Goal: Transaction & Acquisition: Book appointment/travel/reservation

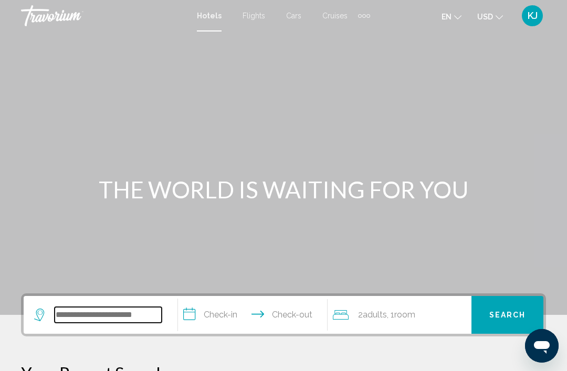
click at [109, 312] on input "Search widget" at bounding box center [108, 315] width 107 height 16
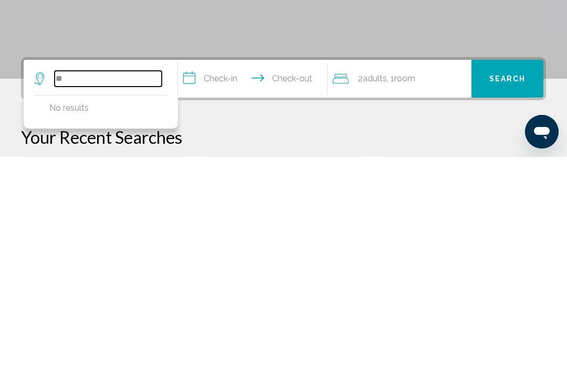
type input "*"
type input "**********"
click at [205, 274] on input "**********" at bounding box center [254, 294] width 153 height 41
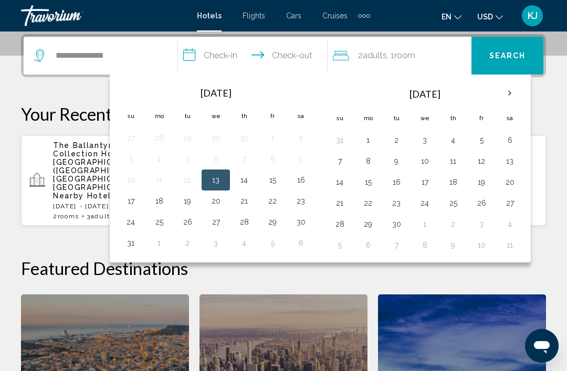
scroll to position [259, 0]
click at [455, 205] on button "25" at bounding box center [452, 203] width 17 height 15
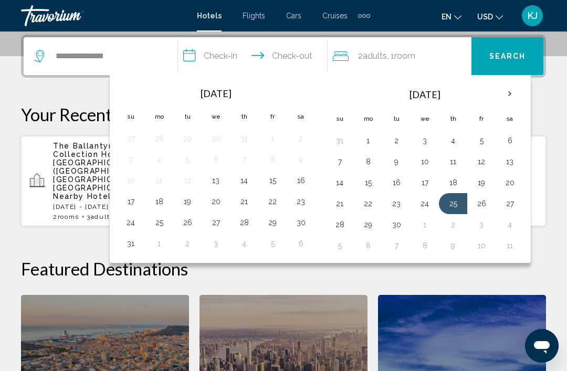
click at [508, 65] on button "Search" at bounding box center [507, 56] width 72 height 38
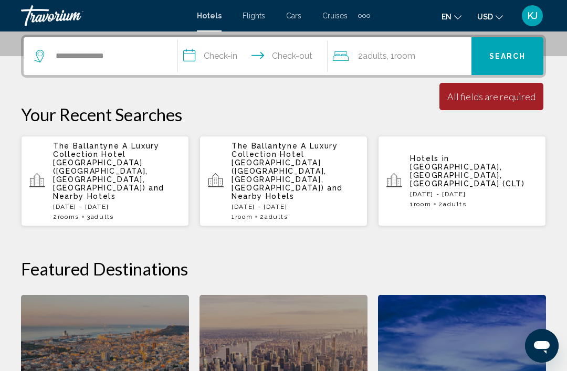
click at [192, 62] on input "**********" at bounding box center [254, 57] width 153 height 41
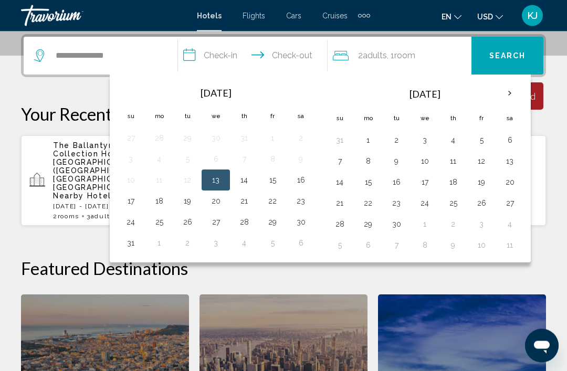
click at [453, 185] on button "18" at bounding box center [452, 182] width 17 height 15
click at [460, 206] on button "25" at bounding box center [452, 203] width 17 height 15
type input "**********"
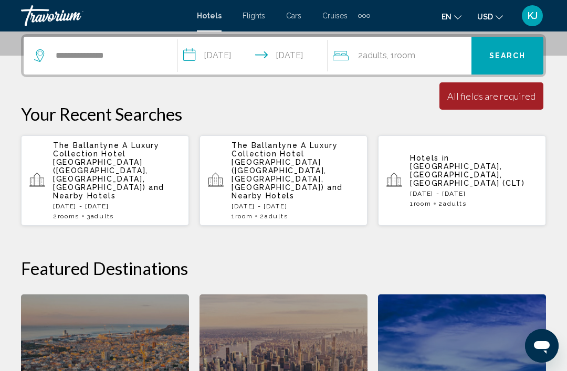
click at [498, 59] on span "Search" at bounding box center [507, 56] width 37 height 8
click at [120, 63] on input "**********" at bounding box center [108, 56] width 107 height 16
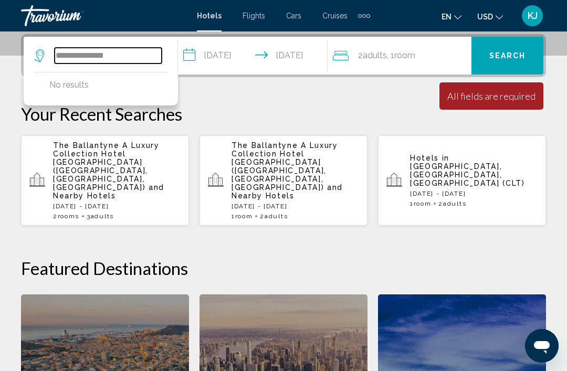
type input "**********"
click at [511, 65] on button "Search" at bounding box center [507, 56] width 72 height 38
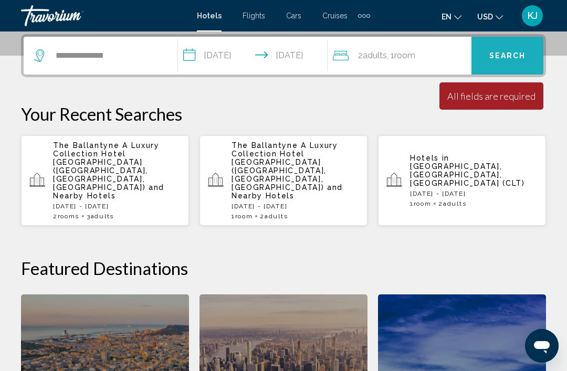
click at [515, 70] on button "Search" at bounding box center [507, 56] width 72 height 38
click at [520, 58] on span "Search" at bounding box center [507, 56] width 37 height 8
click at [517, 98] on div "All fields are required" at bounding box center [491, 96] width 88 height 12
click at [516, 63] on button "Search" at bounding box center [507, 56] width 72 height 38
click at [520, 62] on button "Search" at bounding box center [507, 56] width 72 height 38
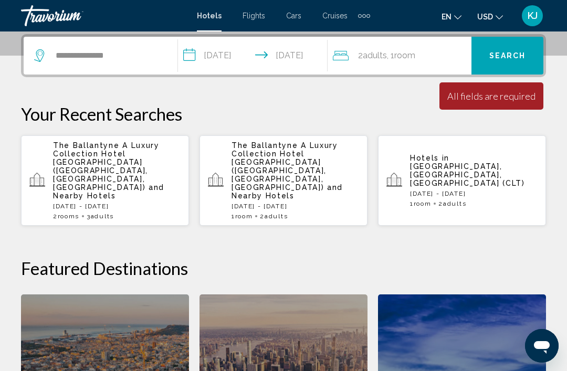
click at [517, 61] on button "Search" at bounding box center [507, 56] width 72 height 38
click at [517, 60] on span "Search" at bounding box center [507, 56] width 37 height 8
click at [516, 60] on span "Search" at bounding box center [507, 56] width 37 height 8
click at [516, 61] on button "Search" at bounding box center [507, 56] width 72 height 38
click at [516, 62] on button "Search" at bounding box center [507, 56] width 72 height 38
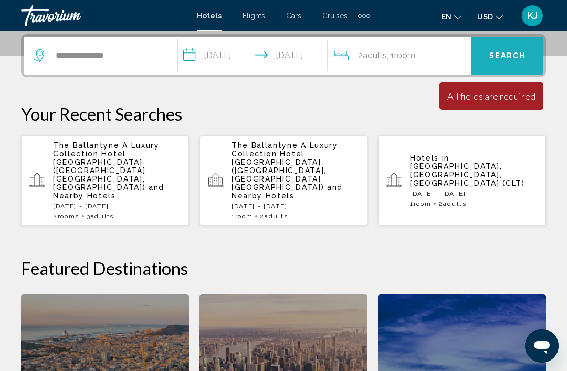
click at [515, 62] on button "Search" at bounding box center [507, 56] width 72 height 38
click at [516, 62] on button "Search" at bounding box center [507, 56] width 72 height 38
click at [515, 62] on button "Search" at bounding box center [507, 56] width 72 height 38
click at [512, 61] on button "Search" at bounding box center [507, 56] width 72 height 38
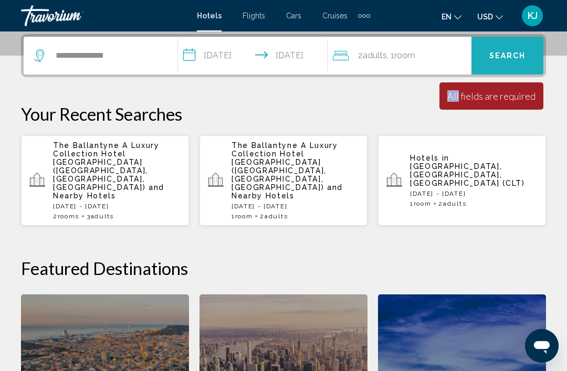
click at [510, 58] on span "Search" at bounding box center [507, 56] width 37 height 8
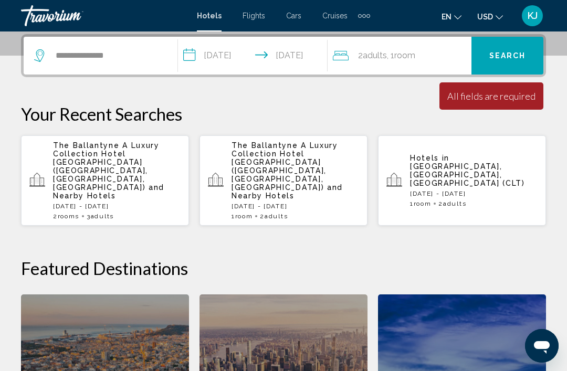
click at [241, 92] on div "**********" at bounding box center [283, 279] width 567 height 491
click at [503, 57] on span "Search" at bounding box center [507, 56] width 37 height 8
click at [511, 63] on button "Search" at bounding box center [507, 56] width 72 height 38
click at [516, 64] on button "Search" at bounding box center [507, 56] width 72 height 38
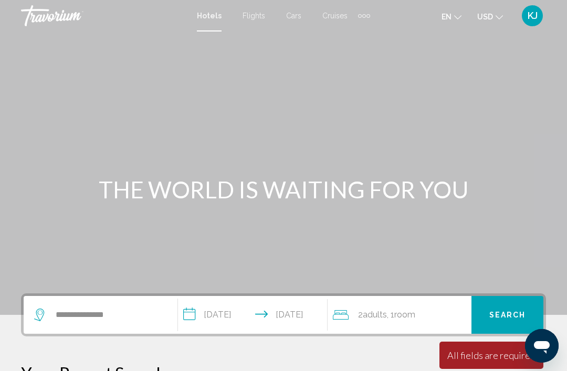
scroll to position [3, 0]
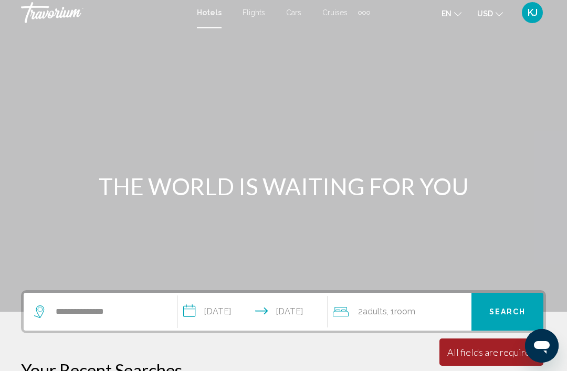
click at [339, 13] on span "Cruises" at bounding box center [334, 12] width 25 height 8
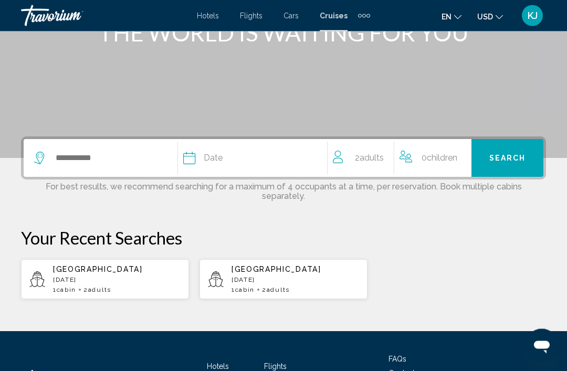
scroll to position [157, 0]
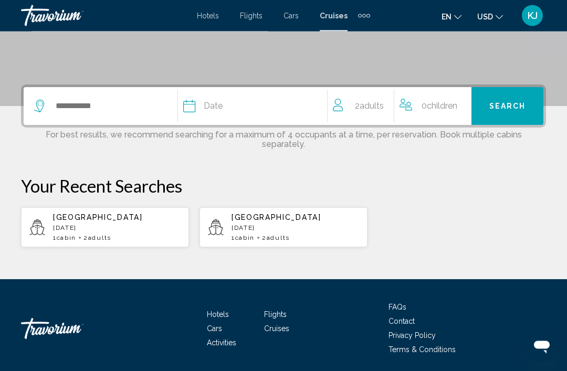
scroll to position [211, 0]
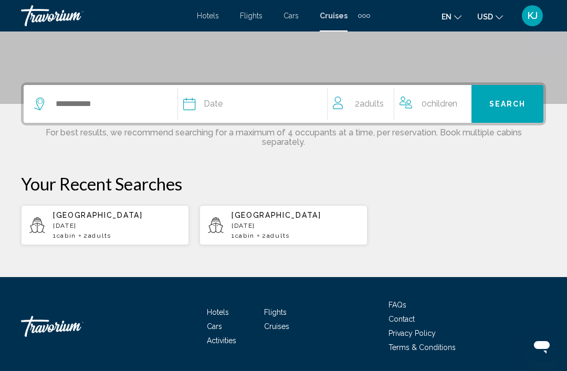
click at [95, 229] on div "[GEOGRAPHIC_DATA] [DATE] 1 cabin 2 Adult Adults" at bounding box center [116, 225] width 127 height 28
type input "*******"
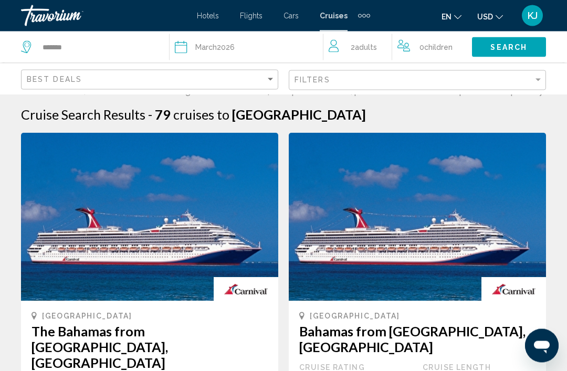
scroll to position [62, 0]
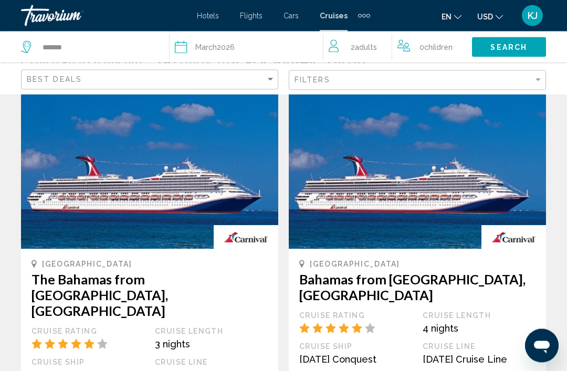
click at [520, 176] on img "Main content" at bounding box center [417, 165] width 257 height 168
click at [488, 182] on img "Main content" at bounding box center [417, 165] width 257 height 168
click at [512, 177] on img "Main content" at bounding box center [417, 165] width 257 height 168
click at [506, 172] on img "Main content" at bounding box center [417, 165] width 257 height 168
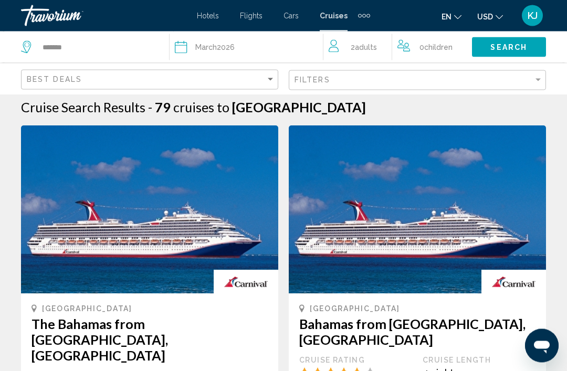
scroll to position [0, 0]
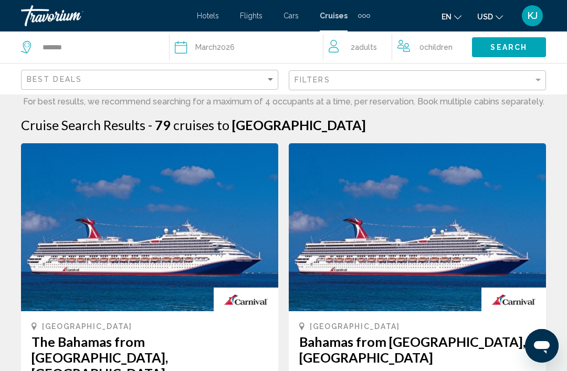
click at [219, 15] on span "Hotels" at bounding box center [208, 16] width 22 height 8
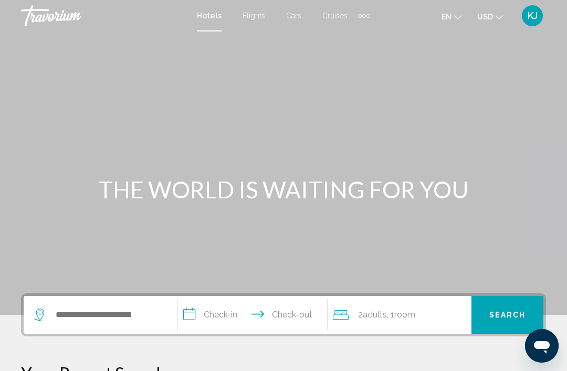
click at [263, 12] on span "Flights" at bounding box center [253, 16] width 23 height 8
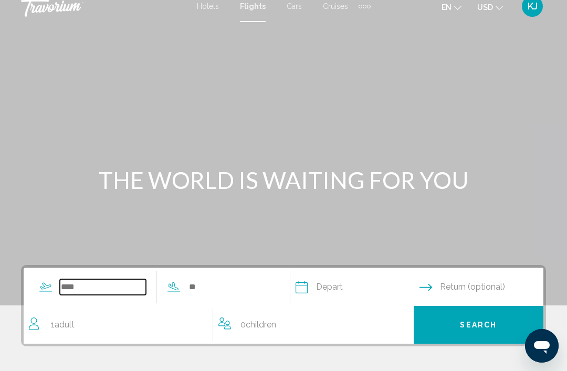
click at [101, 282] on input "Search widget" at bounding box center [103, 287] width 86 height 16
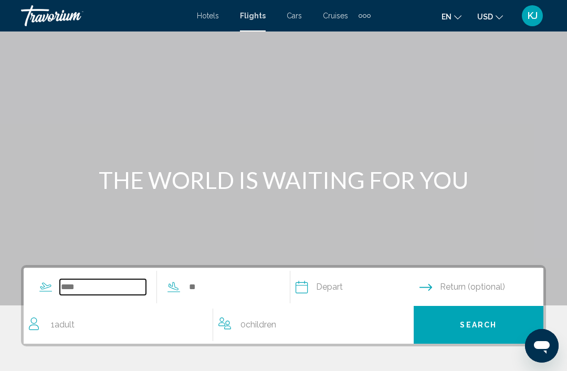
scroll to position [9, 0]
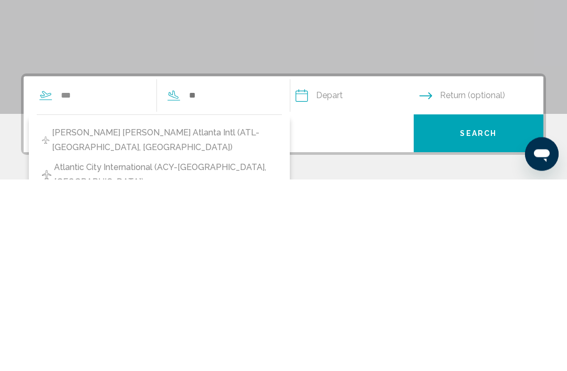
click at [140, 317] on span "[PERSON_NAME] [PERSON_NAME] Atlanta Intl (ATL-[GEOGRAPHIC_DATA], [GEOGRAPHIC_DA…" at bounding box center [164, 331] width 225 height 29
type input "**********"
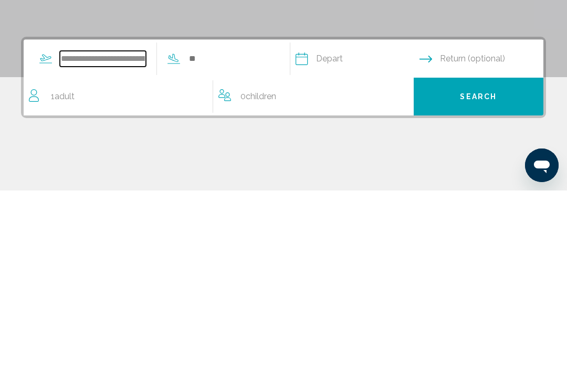
scroll to position [60, 0]
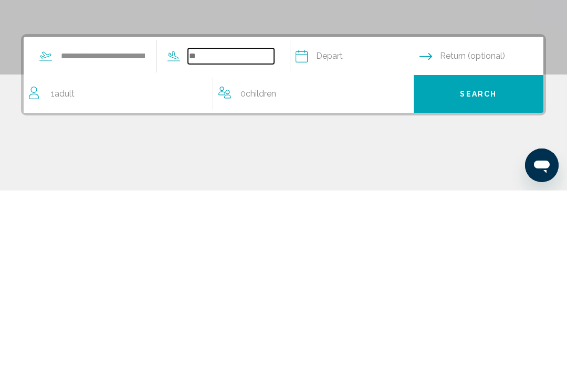
click at [252, 229] on input "Search widget" at bounding box center [231, 237] width 86 height 16
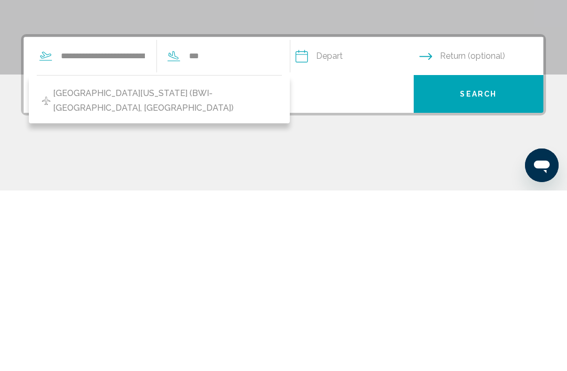
click at [188, 267] on span "[GEOGRAPHIC_DATA][US_STATE] (BWI-[GEOGRAPHIC_DATA], [GEOGRAPHIC_DATA])" at bounding box center [165, 281] width 224 height 29
type input "**********"
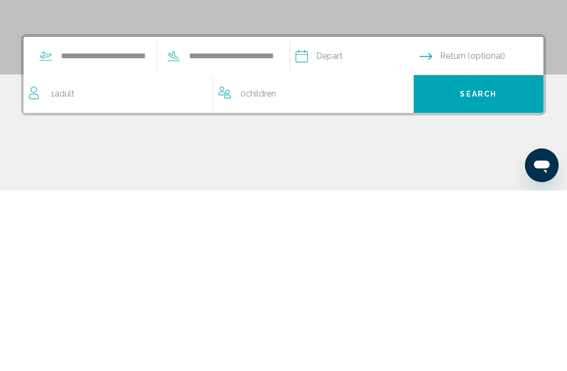
click at [359, 218] on input "Depart date" at bounding box center [357, 238] width 128 height 41
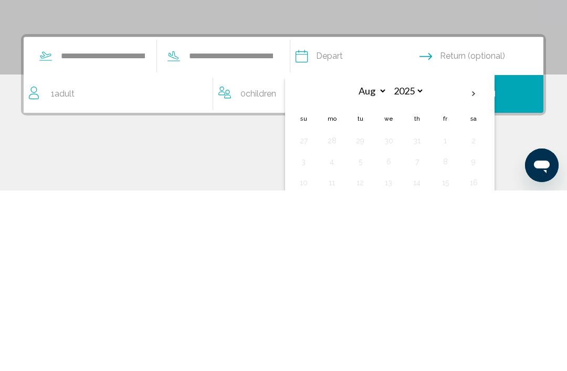
scroll to position [185, 0]
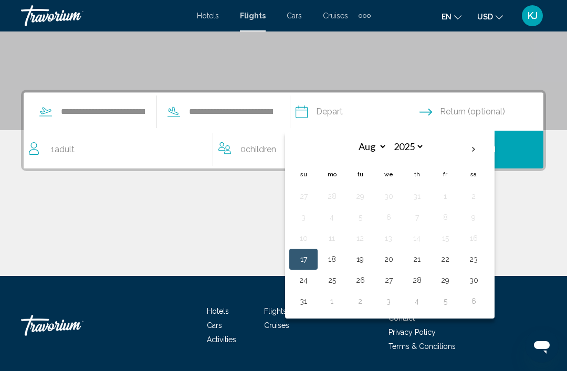
click at [487, 154] on th "Next month" at bounding box center [473, 149] width 28 height 23
select select "*"
click at [425, 240] on button "18" at bounding box center [416, 238] width 17 height 15
type input "**********"
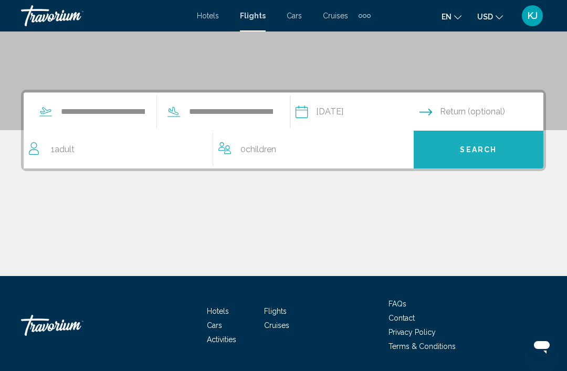
click at [498, 160] on button "Search" at bounding box center [478, 150] width 130 height 38
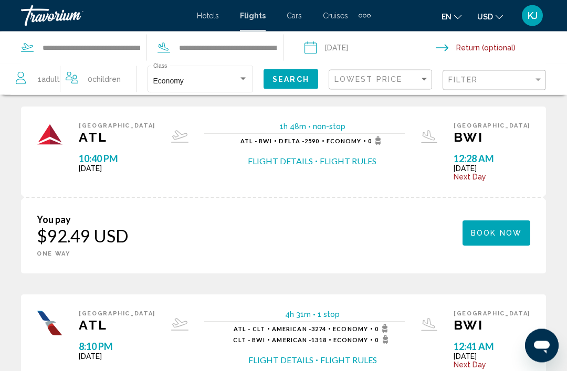
scroll to position [223, 0]
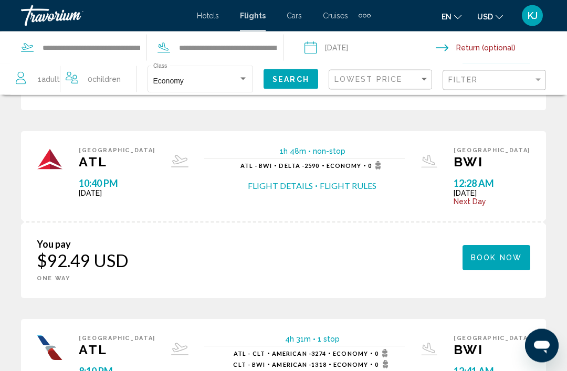
click at [514, 153] on div "Baltimore BWI 12:28 AM [DATE] Next Day" at bounding box center [491, 176] width 77 height 59
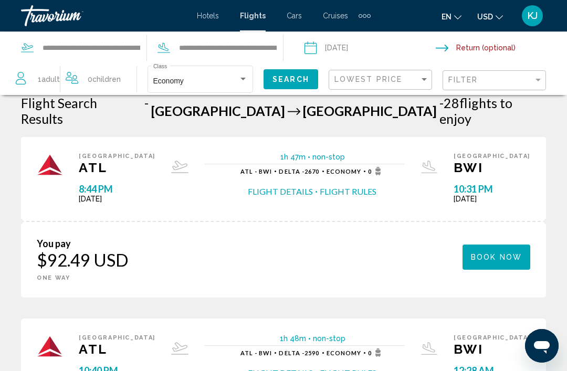
scroll to position [0, 0]
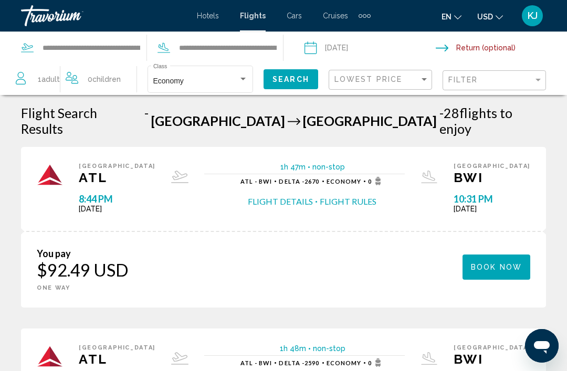
click at [446, 50] on input "Return date" at bounding box center [502, 49] width 135 height 35
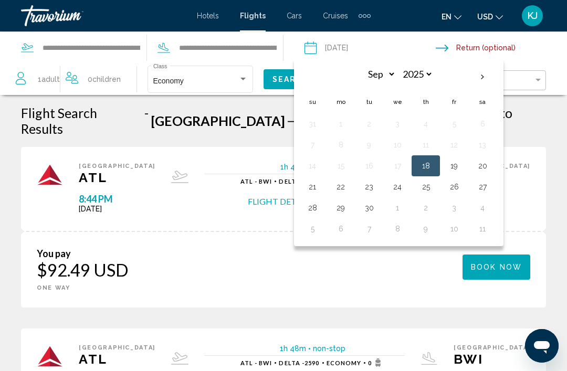
click at [429, 190] on button "25" at bounding box center [425, 186] width 17 height 15
type input "**********"
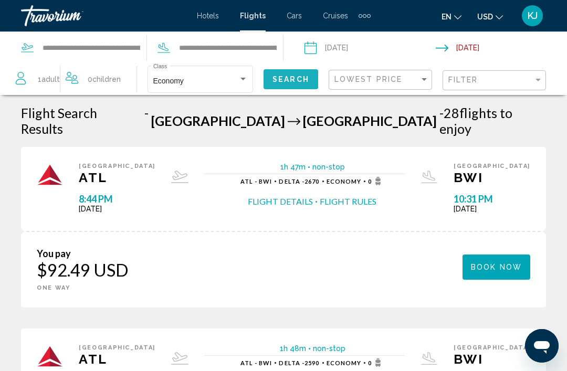
click at [300, 84] on span "Search" at bounding box center [290, 80] width 37 height 8
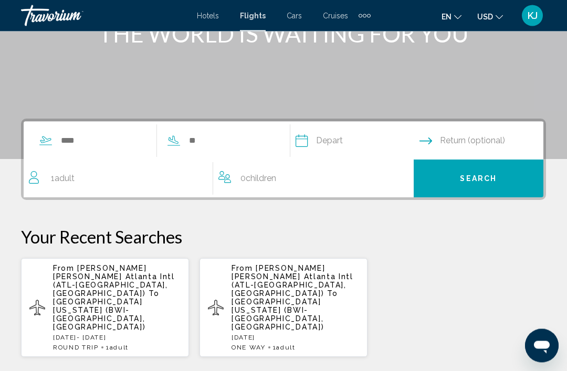
scroll to position [159, 0]
